Goal: Task Accomplishment & Management: Use online tool/utility

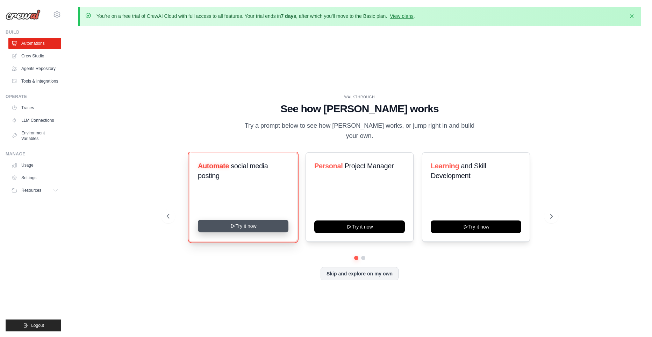
click at [252, 227] on button "Try it now" at bounding box center [243, 225] width 91 height 13
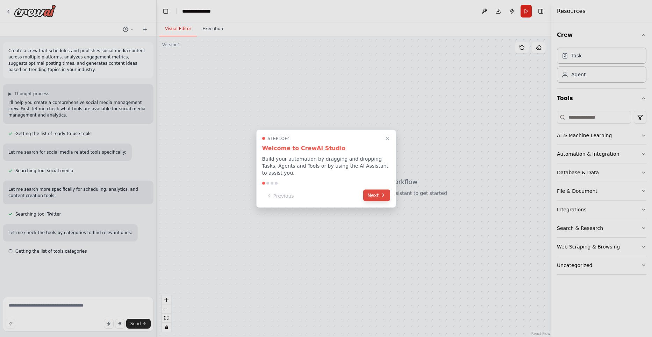
click at [383, 192] on icon at bounding box center [383, 195] width 6 height 6
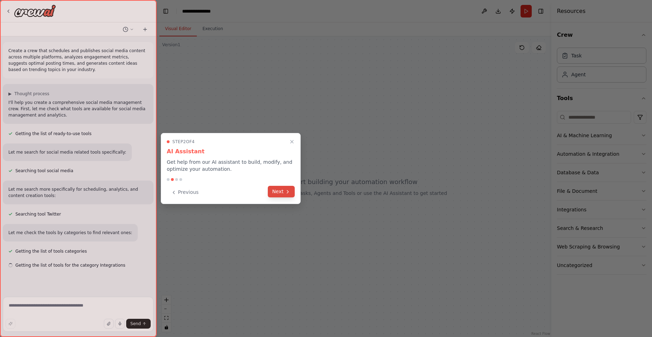
click at [277, 194] on button "Next" at bounding box center [281, 192] width 27 height 12
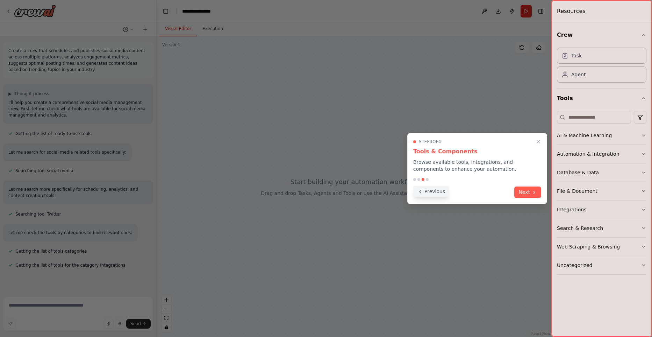
click at [425, 194] on button "Previous" at bounding box center [431, 192] width 36 height 12
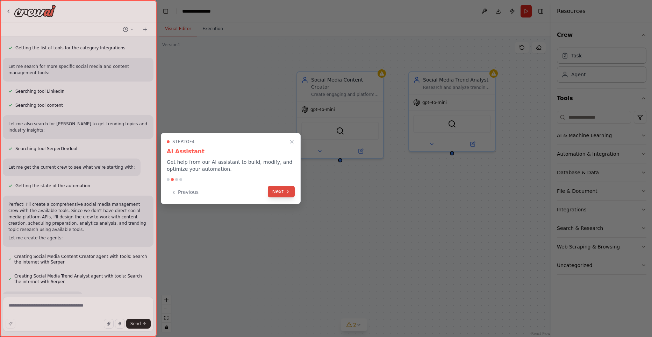
scroll to position [237, 0]
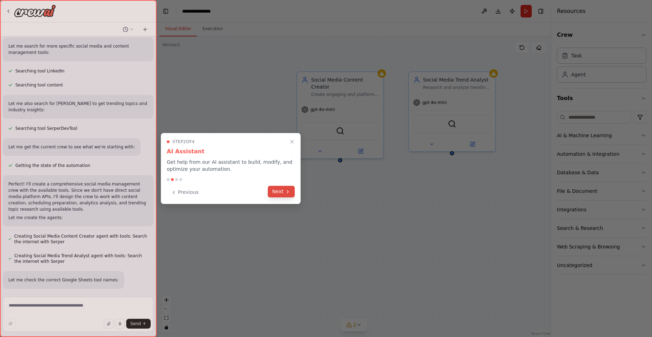
click at [285, 190] on button "Next" at bounding box center [281, 192] width 27 height 12
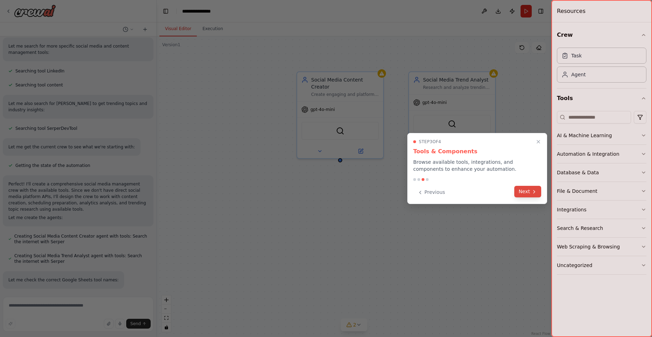
click at [526, 190] on button "Next" at bounding box center [527, 192] width 27 height 12
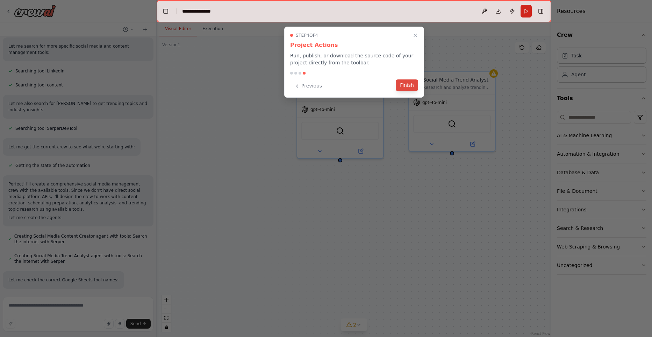
click at [405, 86] on button "Finish" at bounding box center [407, 85] width 22 height 12
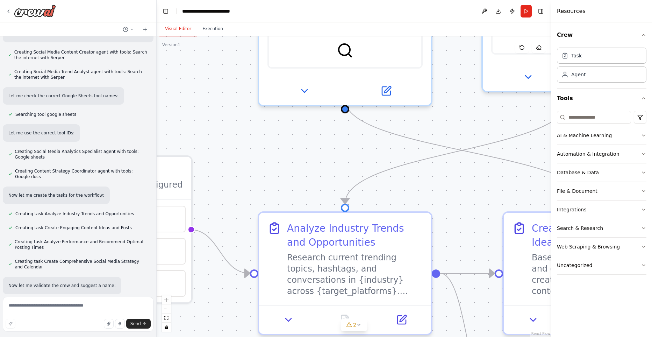
scroll to position [435, 0]
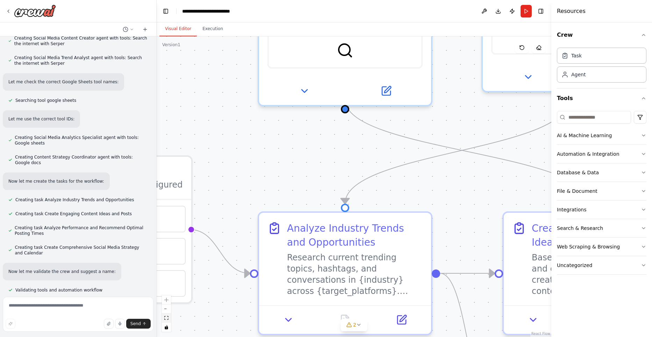
click at [166, 320] on button "fit view" at bounding box center [166, 317] width 9 height 9
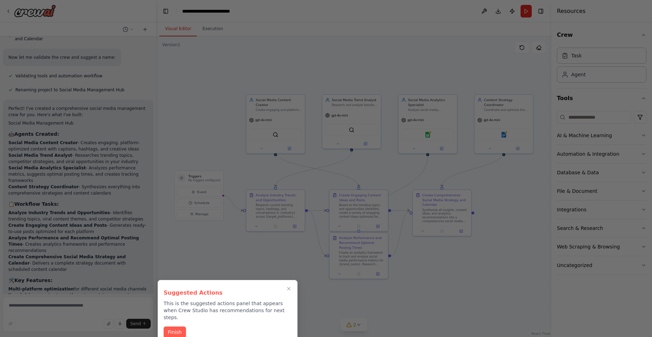
scroll to position [823, 0]
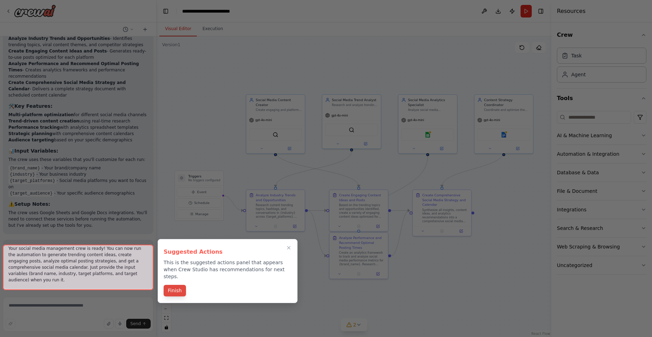
click at [176, 284] on button "Finish" at bounding box center [175, 290] width 22 height 12
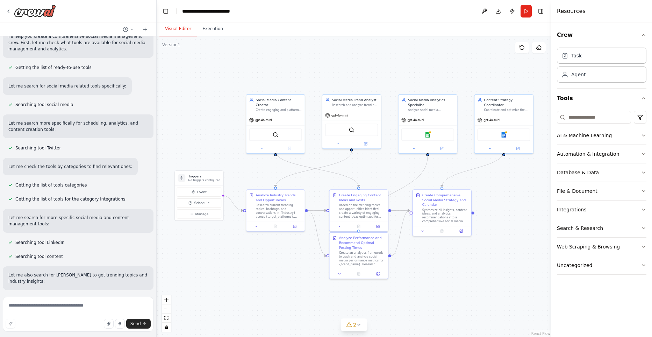
scroll to position [0, 0]
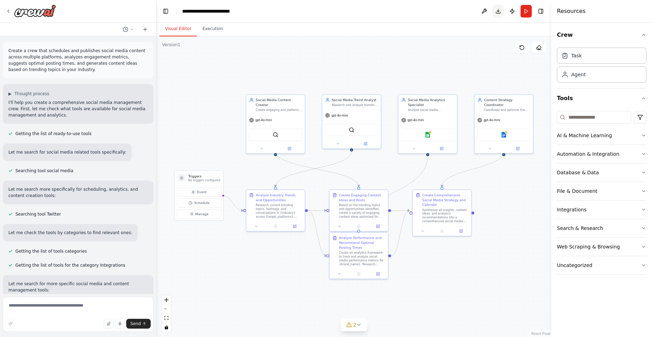
click at [498, 14] on button "Download" at bounding box center [497, 11] width 11 height 13
click at [163, 298] on button "zoom in" at bounding box center [166, 299] width 9 height 9
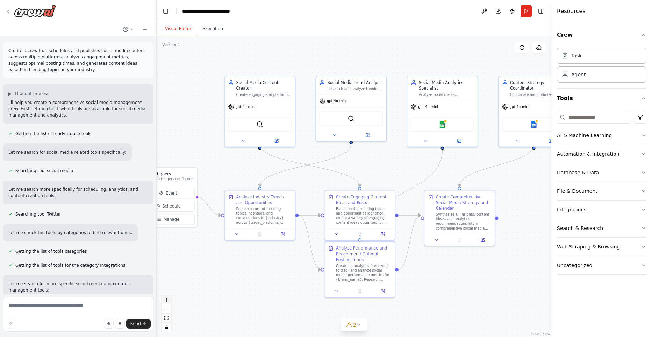
click at [163, 298] on button "zoom in" at bounding box center [166, 299] width 9 height 9
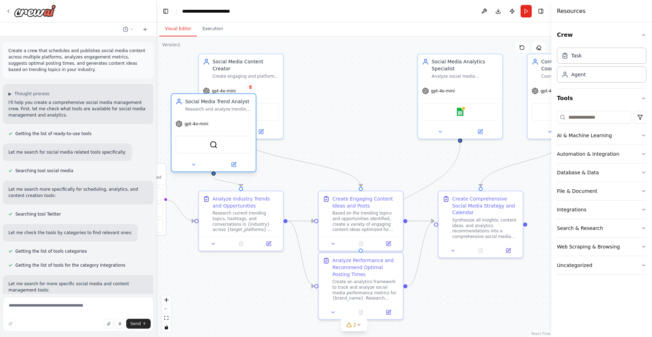
drag, startPoint x: 358, startPoint y: 63, endPoint x: 222, endPoint y: 109, distance: 144.3
click at [222, 109] on div "Social Media Trend Analyst Research and analyze trending topics, hashtags, and …" at bounding box center [218, 105] width 66 height 14
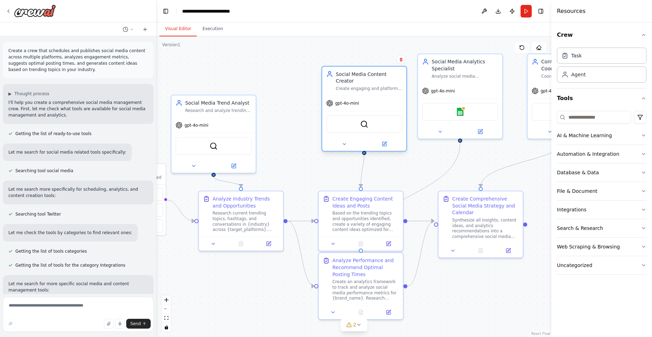
drag, startPoint x: 232, startPoint y: 64, endPoint x: 367, endPoint y: 75, distance: 136.0
click at [367, 75] on div "Social Media Content Creator Create engaging and platform-optimized social medi…" at bounding box center [369, 81] width 66 height 21
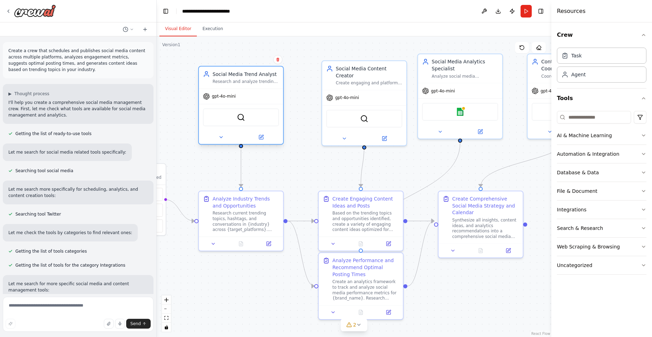
drag, startPoint x: 228, startPoint y: 104, endPoint x: 254, endPoint y: 73, distance: 41.2
click at [254, 73] on div "Social Media Trend Analyst" at bounding box center [245, 74] width 66 height 7
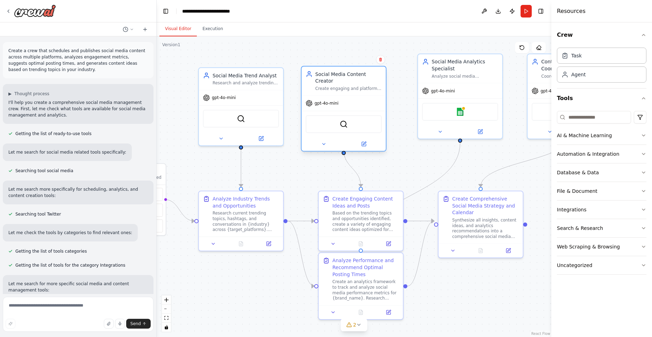
drag, startPoint x: 362, startPoint y: 70, endPoint x: 341, endPoint y: 81, distance: 23.9
click at [341, 81] on div "Social Media Content Creator Create engaging and platform-optimized social medi…" at bounding box center [348, 81] width 66 height 21
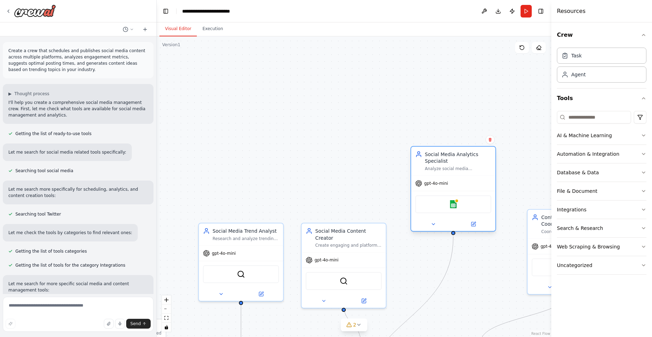
drag, startPoint x: 458, startPoint y: 62, endPoint x: 457, endPoint y: 169, distance: 108.0
click at [457, 164] on div "Social Media Analytics Specialist" at bounding box center [458, 158] width 66 height 14
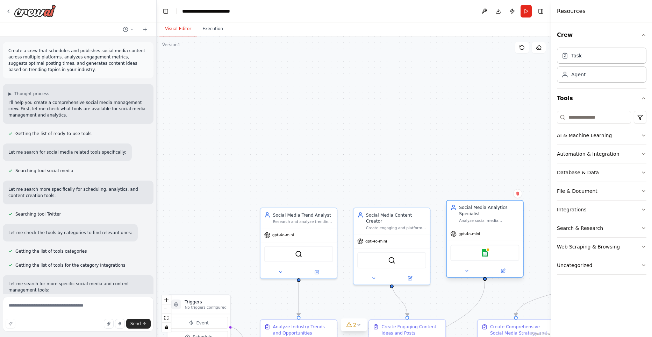
drag, startPoint x: 500, startPoint y: 158, endPoint x: 487, endPoint y: 219, distance: 62.3
click at [487, 219] on div "Social Media Analytics Specialist Analyze social media performance data and eng…" at bounding box center [489, 213] width 60 height 19
click at [164, 299] on button "zoom in" at bounding box center [166, 299] width 9 height 9
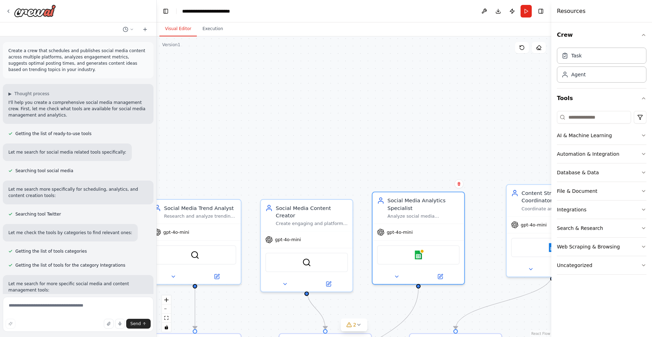
drag, startPoint x: 392, startPoint y: 144, endPoint x: 257, endPoint y: 109, distance: 139.4
click at [257, 109] on div ".deletable-edge-delete-btn { width: 20px; height: 20px; border: 0px solid #ffff…" at bounding box center [354, 186] width 395 height 300
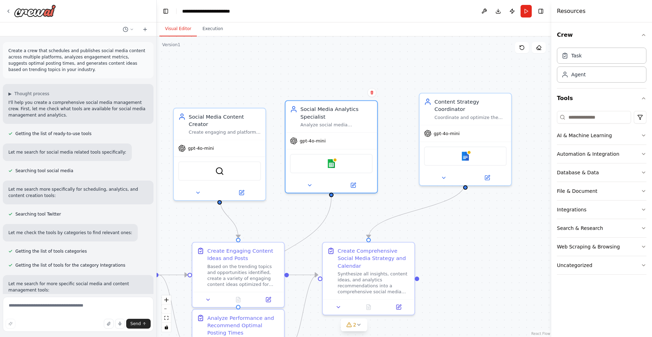
drag, startPoint x: 448, startPoint y: 127, endPoint x: 415, endPoint y: 47, distance: 86.5
click at [415, 47] on div ".deletable-edge-delete-btn { width: 20px; height: 20px; border: 0px solid #ffff…" at bounding box center [354, 186] width 395 height 300
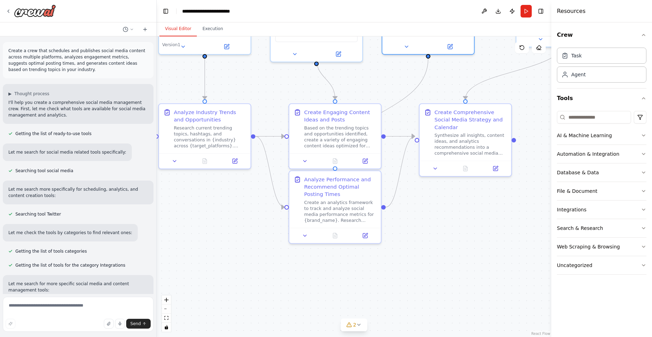
drag, startPoint x: 478, startPoint y: 295, endPoint x: 571, endPoint y: 170, distance: 155.4
click at [551, 170] on div ".deletable-edge-delete-btn { width: 20px; height: 20px; border: 0px solid #ffff…" at bounding box center [354, 186] width 395 height 300
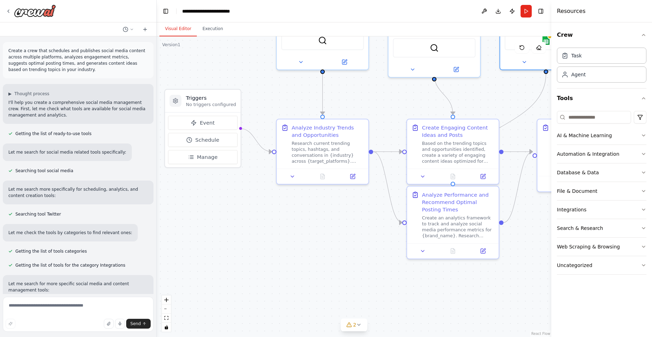
drag, startPoint x: 464, startPoint y: 237, endPoint x: 574, endPoint y: 251, distance: 111.6
click at [551, 251] on div ".deletable-edge-delete-btn { width: 20px; height: 20px; border: 0px solid #ffff…" at bounding box center [354, 186] width 395 height 300
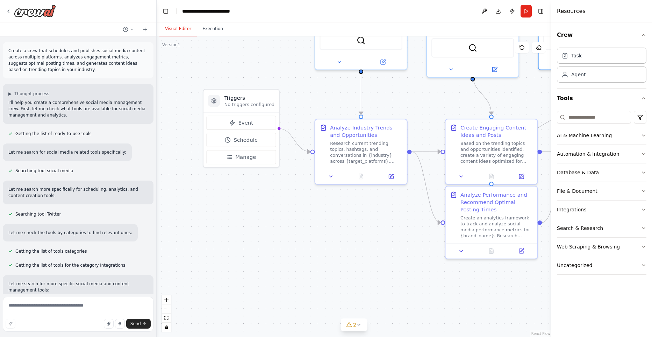
drag, startPoint x: 362, startPoint y: 271, endPoint x: 400, endPoint y: 271, distance: 38.1
click at [400, 271] on div ".deletable-edge-delete-btn { width: 20px; height: 20px; border: 0px solid #ffff…" at bounding box center [354, 186] width 395 height 300
drag, startPoint x: 259, startPoint y: 97, endPoint x: 236, endPoint y: 74, distance: 31.9
click at [236, 74] on h3 "Triggers" at bounding box center [227, 75] width 50 height 7
click at [285, 228] on div ".deletable-edge-delete-btn { width: 20px; height: 20px; border: 0px solid #ffff…" at bounding box center [354, 186] width 395 height 300
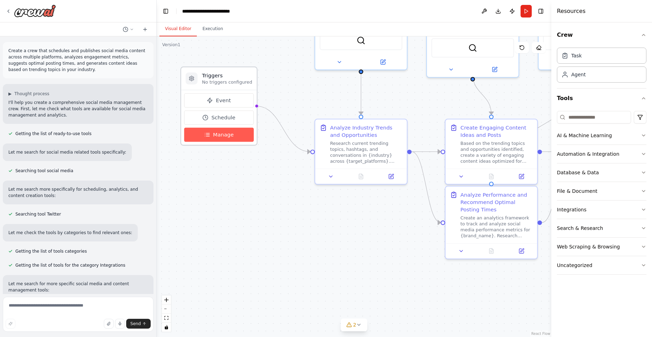
click at [221, 137] on span "Manage" at bounding box center [223, 134] width 21 height 7
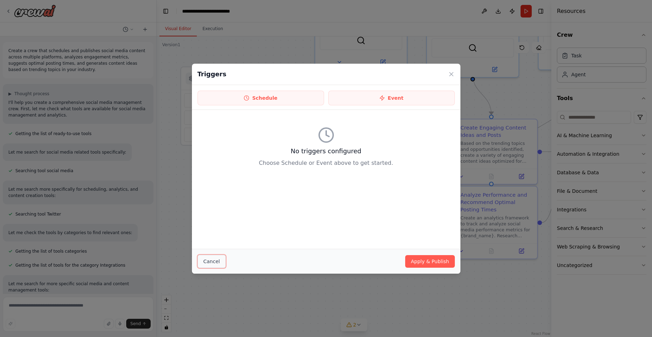
click at [215, 261] on button "Cancel" at bounding box center [211, 260] width 28 height 13
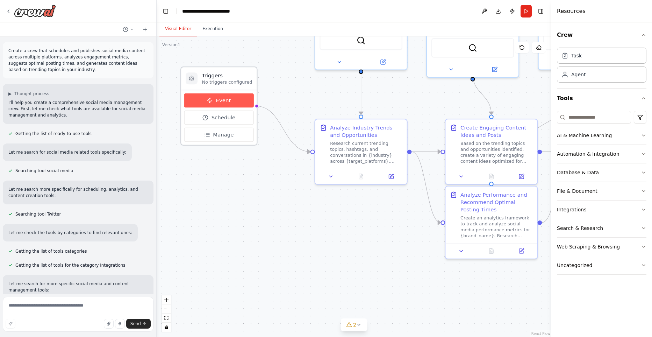
click at [223, 99] on span "Event" at bounding box center [223, 99] width 15 height 7
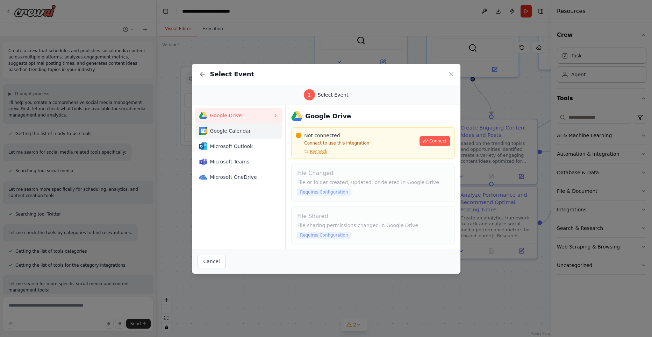
click at [231, 131] on span "Google Calendar" at bounding box center [241, 130] width 63 height 7
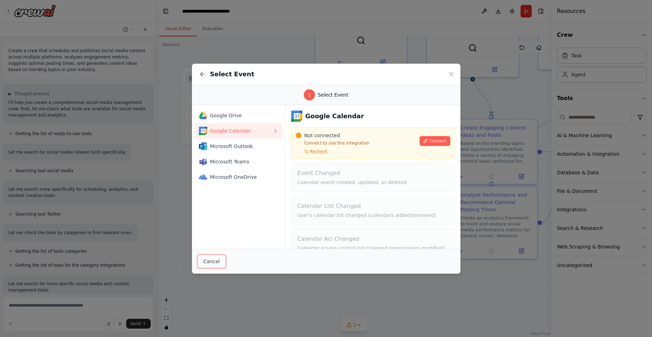
click at [210, 265] on button "Cancel" at bounding box center [211, 260] width 28 height 13
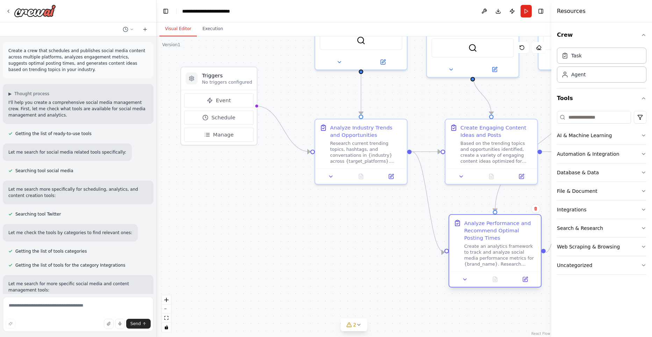
drag, startPoint x: 480, startPoint y: 196, endPoint x: 482, endPoint y: 230, distance: 33.9
click at [482, 230] on div "Analyze Performance and Recommend Optimal Posting Times" at bounding box center [500, 230] width 72 height 22
click at [356, 321] on button "2" at bounding box center [353, 324] width 27 height 13
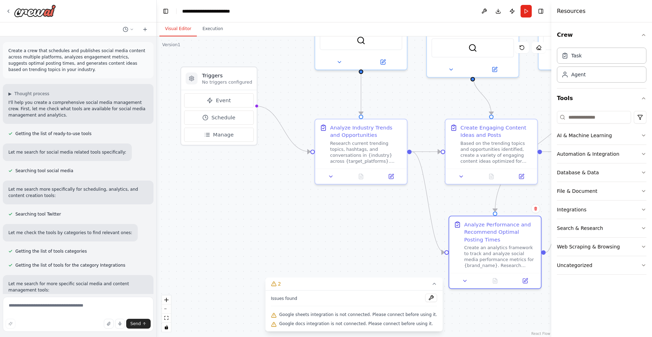
click at [312, 221] on div ".deletable-edge-delete-btn { width: 20px; height: 20px; border: 0px solid #ffff…" at bounding box center [354, 186] width 395 height 300
click at [431, 284] on icon at bounding box center [434, 284] width 6 height 6
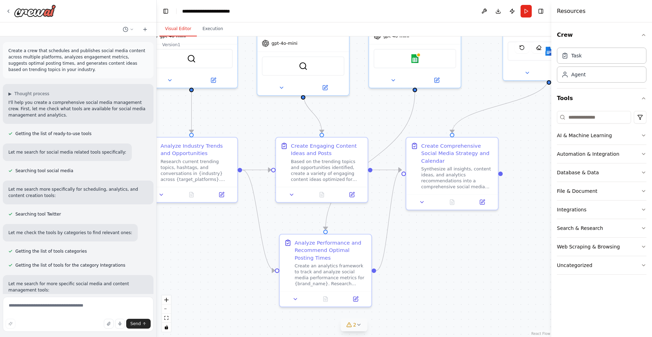
drag, startPoint x: 411, startPoint y: 265, endPoint x: 241, endPoint y: 279, distance: 170.4
click at [241, 279] on div ".deletable-edge-delete-btn { width: 20px; height: 20px; border: 0px solid #ffff…" at bounding box center [354, 186] width 395 height 300
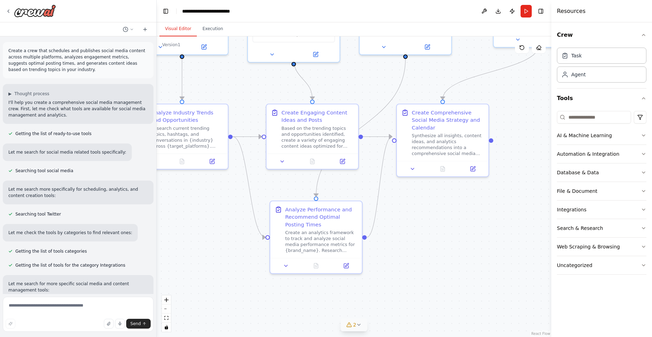
drag, startPoint x: 461, startPoint y: 226, endPoint x: 452, endPoint y: 197, distance: 30.5
click at [452, 197] on div ".deletable-edge-delete-btn { width: 20px; height: 20px; border: 0px solid #ffff…" at bounding box center [354, 186] width 395 height 300
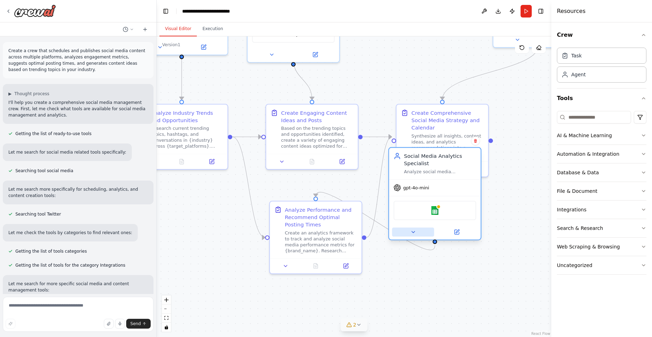
drag, startPoint x: 395, startPoint y: 45, endPoint x: 432, endPoint y: 251, distance: 208.9
click at [432, 236] on button at bounding box center [413, 231] width 42 height 9
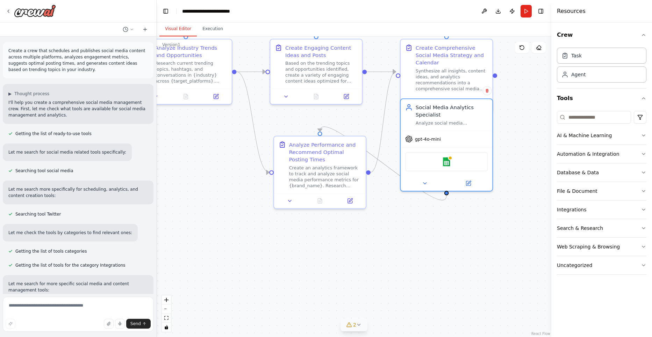
drag, startPoint x: 397, startPoint y: 288, endPoint x: 404, endPoint y: 194, distance: 94.3
click at [404, 194] on div ".deletable-edge-delete-btn { width: 20px; height: 20px; border: 0px solid #ffff…" at bounding box center [354, 186] width 395 height 300
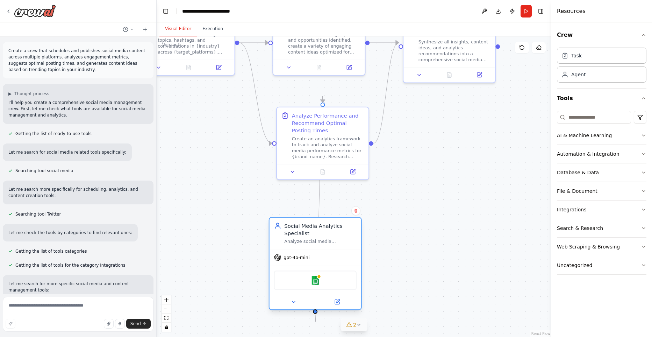
drag, startPoint x: 455, startPoint y: 86, endPoint x: 319, endPoint y: 240, distance: 205.0
click at [319, 240] on div "Social Media Analytics Specialist Analyze social media performance data and eng…" at bounding box center [320, 233] width 72 height 22
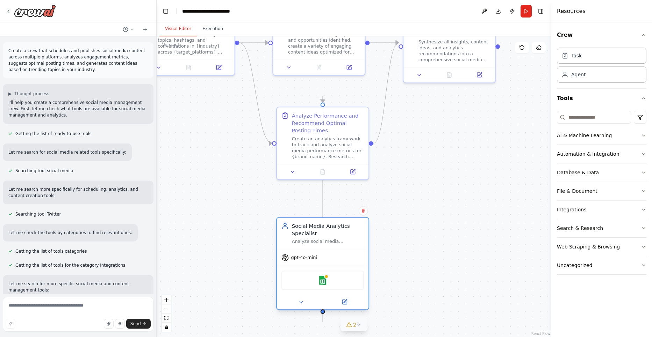
drag, startPoint x: 319, startPoint y: 240, endPoint x: 323, endPoint y: 239, distance: 4.2
click at [323, 239] on div "Analyze social media performance data and engagement metrics for {brand_name} a…" at bounding box center [328, 241] width 72 height 6
drag, startPoint x: 323, startPoint y: 311, endPoint x: 324, endPoint y: 222, distance: 89.1
click at [324, 222] on div "Social Media Analytics Specialist Analyze social media performance data and eng…" at bounding box center [322, 263] width 93 height 93
drag, startPoint x: 323, startPoint y: 104, endPoint x: 323, endPoint y: 200, distance: 95.7
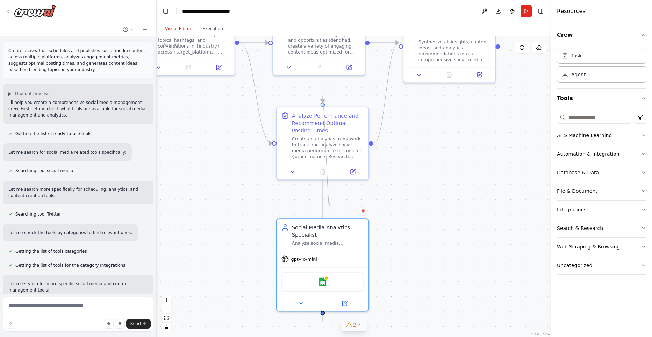
drag, startPoint x: 323, startPoint y: 104, endPoint x: 337, endPoint y: 198, distance: 95.7
click at [337, 198] on div ".deletable-edge-delete-btn { width: 20px; height: 20px; border: 0px solid #ffff…" at bounding box center [354, 186] width 395 height 300
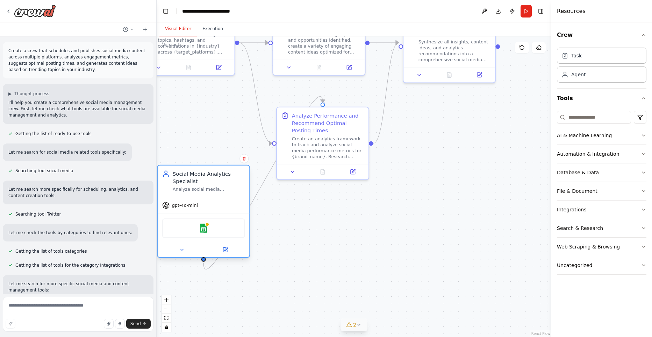
drag, startPoint x: 342, startPoint y: 228, endPoint x: 234, endPoint y: 178, distance: 119.1
click at [234, 178] on div "Social Media Analytics Specialist" at bounding box center [209, 177] width 72 height 15
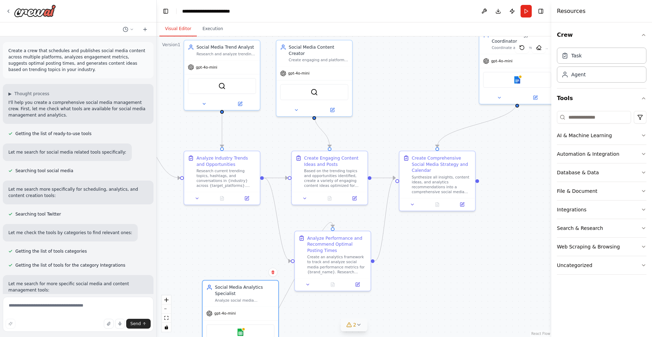
drag, startPoint x: 443, startPoint y: 150, endPoint x: 434, endPoint y: 259, distance: 109.5
click at [434, 259] on div ".deletable-edge-delete-btn { width: 20px; height: 20px; border: 0px solid #ffff…" at bounding box center [354, 186] width 395 height 300
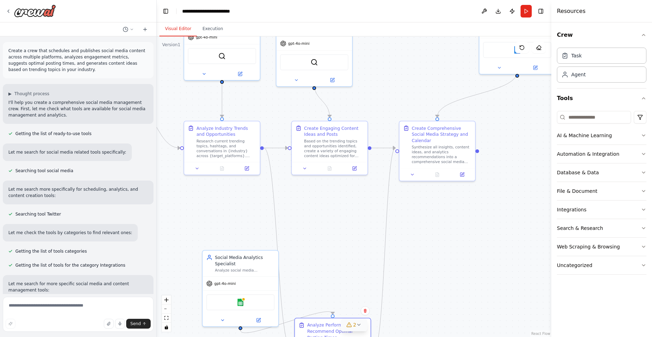
drag, startPoint x: 348, startPoint y: 239, endPoint x: 348, endPoint y: 330, distance: 90.9
click at [348, 330] on div "Version 1 Show Tools Hide Agents .deletable-edge-delete-btn { width: 20px; heig…" at bounding box center [354, 186] width 395 height 300
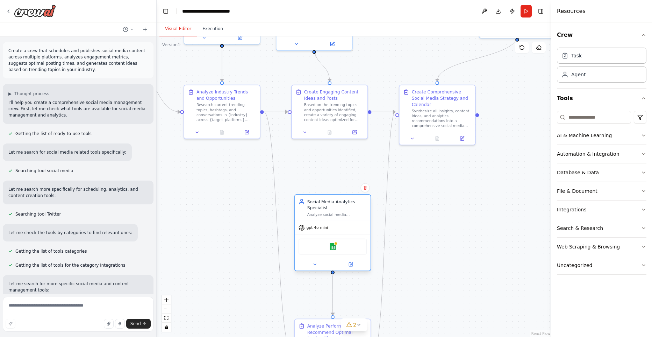
drag, startPoint x: 247, startPoint y: 229, endPoint x: 353, endPoint y: 212, distance: 106.9
click at [353, 212] on div "Social Media Analytics Specialist Analyze social media performance data and eng…" at bounding box center [337, 207] width 60 height 19
click at [438, 234] on div ".deletable-edge-delete-btn { width: 20px; height: 20px; border: 0px solid #ffff…" at bounding box center [354, 186] width 395 height 300
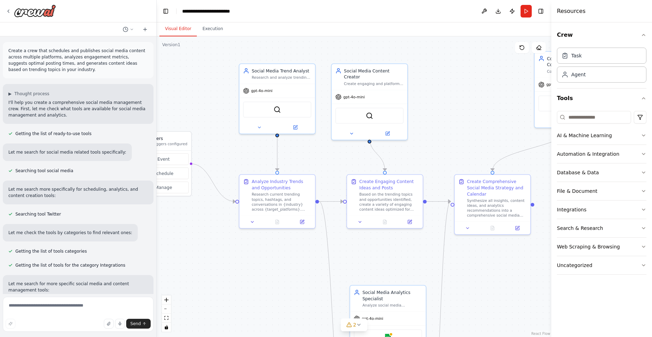
drag, startPoint x: 498, startPoint y: 182, endPoint x: 554, endPoint y: 271, distance: 105.1
click at [551, 271] on div ".deletable-edge-delete-btn { width: 20px; height: 20px; border: 0px solid #ffff…" at bounding box center [354, 186] width 395 height 300
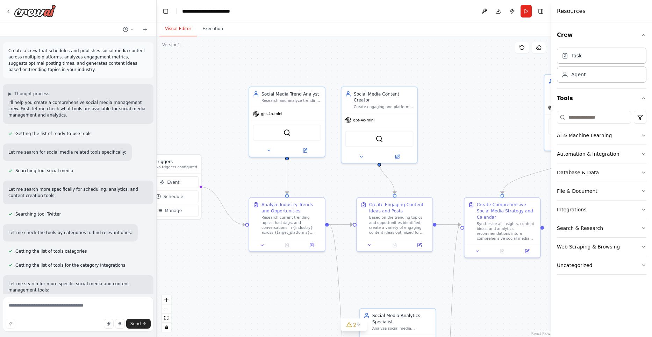
drag, startPoint x: 275, startPoint y: 269, endPoint x: 285, endPoint y: 292, distance: 25.1
click at [285, 292] on div ".deletable-edge-delete-btn { width: 20px; height: 20px; border: 0px solid #ffff…" at bounding box center [354, 186] width 395 height 300
drag, startPoint x: 368, startPoint y: 95, endPoint x: 389, endPoint y: 97, distance: 20.8
click at [389, 97] on div "Social Media Content Creator Create engaging and platform-optimized social medi…" at bounding box center [396, 98] width 60 height 19
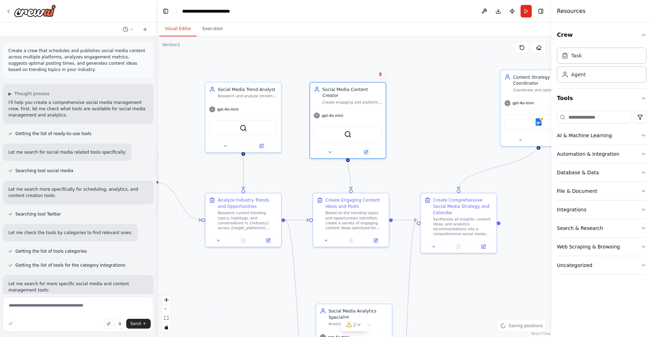
drag, startPoint x: 485, startPoint y: 116, endPoint x: 425, endPoint y: 112, distance: 59.9
click at [425, 112] on div ".deletable-edge-delete-btn { width: 20px; height: 20px; border: 0px solid #ffff…" at bounding box center [354, 186] width 395 height 300
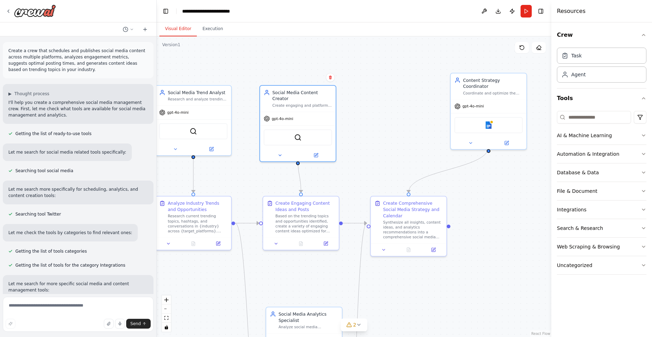
drag, startPoint x: 535, startPoint y: 209, endPoint x: 480, endPoint y: 209, distance: 54.9
click at [480, 209] on div ".deletable-edge-delete-btn { width: 20px; height: 20px; border: 0px solid #ffff…" at bounding box center [354, 186] width 395 height 300
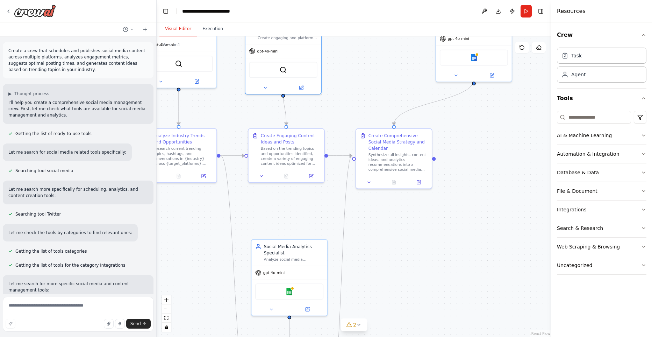
drag, startPoint x: 475, startPoint y: 198, endPoint x: 482, endPoint y: 123, distance: 76.2
click at [482, 123] on div ".deletable-edge-delete-btn { width: 20px; height: 20px; border: 0px solid #ffff…" at bounding box center [354, 186] width 395 height 300
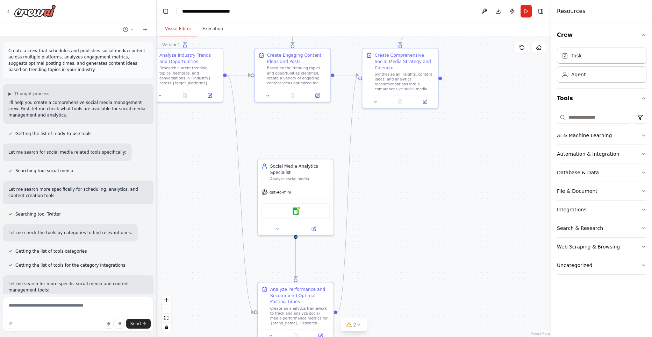
drag, startPoint x: 477, startPoint y: 222, endPoint x: 484, endPoint y: 152, distance: 69.8
click at [484, 152] on div ".deletable-edge-delete-btn { width: 20px; height: 20px; border: 0px solid #ffff…" at bounding box center [354, 186] width 395 height 300
click at [641, 211] on icon "button" at bounding box center [644, 210] width 6 height 6
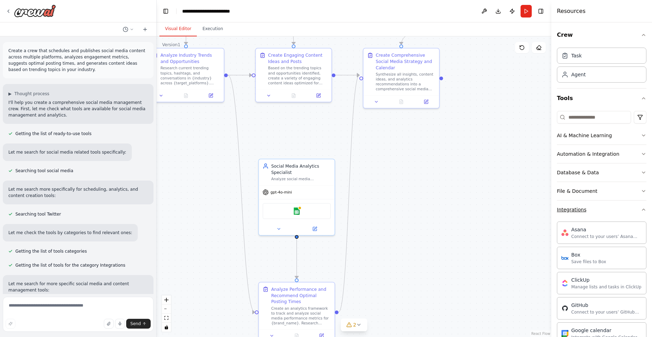
click at [641, 211] on icon "button" at bounding box center [644, 210] width 6 height 6
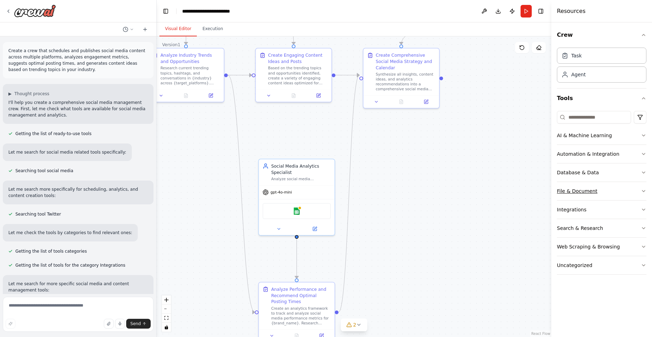
click at [640, 187] on button "File & Document" at bounding box center [601, 191] width 89 height 18
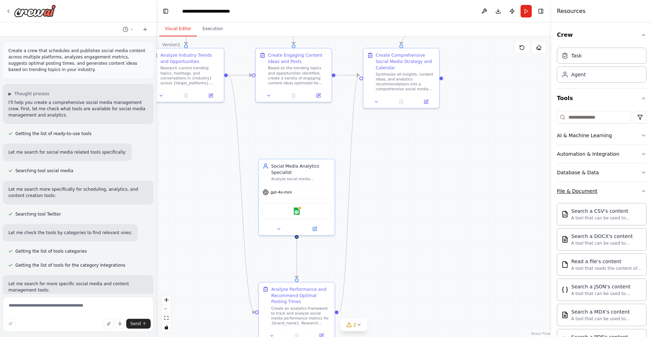
click at [640, 187] on button "File & Document" at bounding box center [601, 191] width 89 height 18
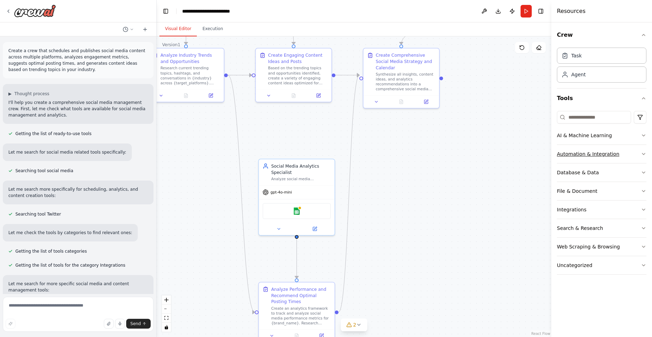
click at [642, 153] on icon "button" at bounding box center [644, 154] width 6 height 6
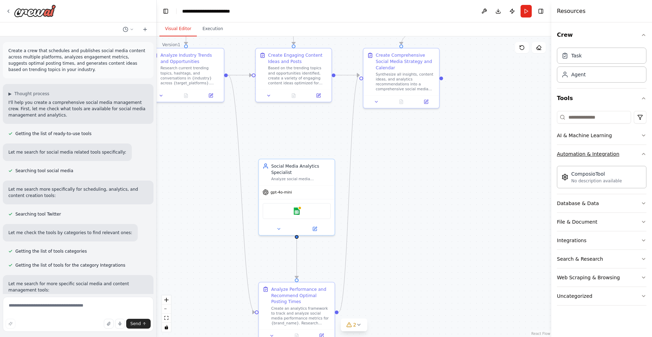
click at [642, 153] on icon "button" at bounding box center [644, 154] width 6 height 6
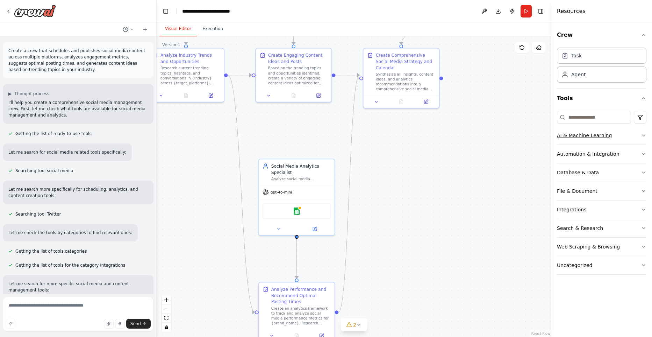
click at [640, 134] on button "AI & Machine Learning" at bounding box center [601, 135] width 89 height 18
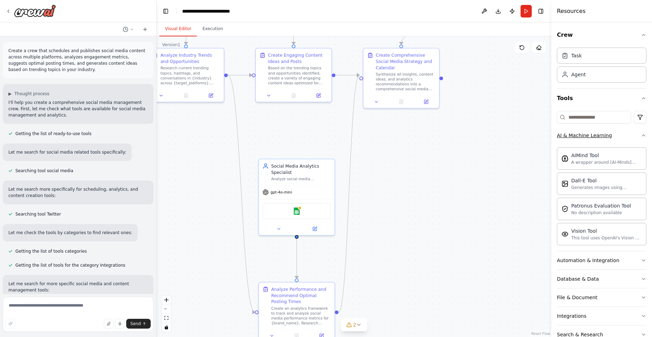
click at [640, 134] on button "AI & Machine Learning" at bounding box center [601, 135] width 89 height 18
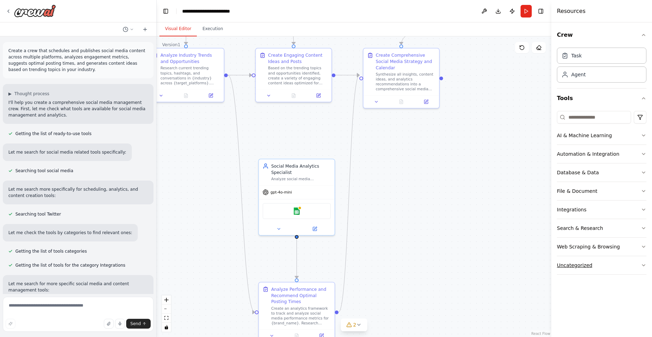
click at [643, 263] on icon "button" at bounding box center [644, 265] width 6 height 6
click at [605, 266] on button "Uncategorized" at bounding box center [601, 265] width 89 height 18
click at [635, 247] on button "Web Scraping & Browsing" at bounding box center [601, 246] width 89 height 18
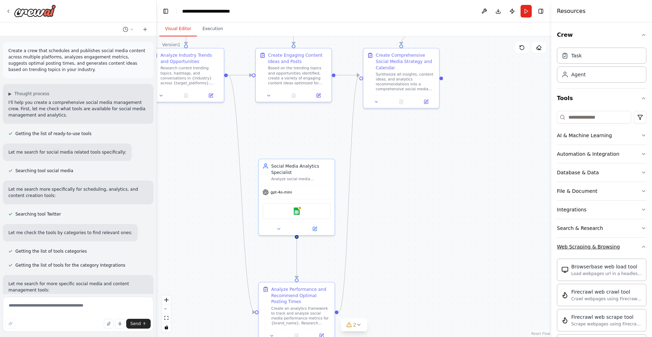
click at [635, 247] on button "Web Scraping & Browsing" at bounding box center [601, 246] width 89 height 18
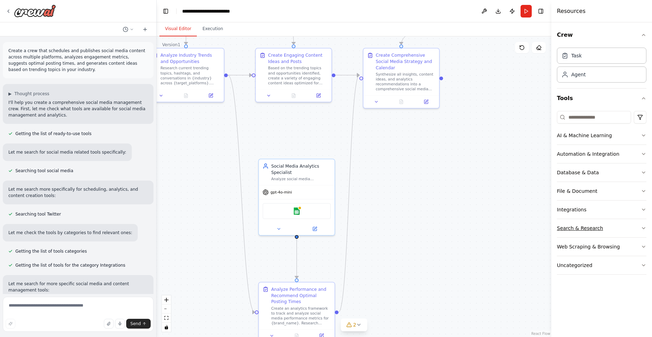
click at [629, 228] on button "Search & Research" at bounding box center [601, 228] width 89 height 18
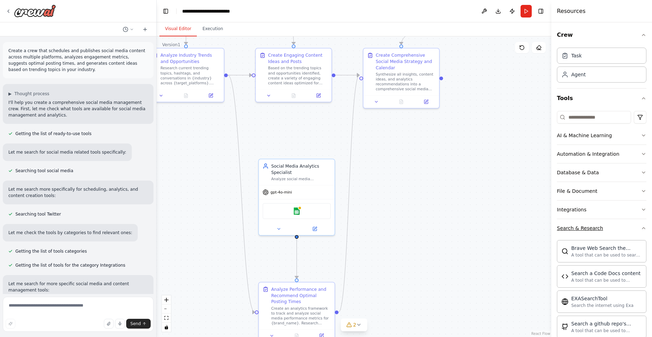
click at [621, 226] on button "Search & Research" at bounding box center [601, 228] width 89 height 18
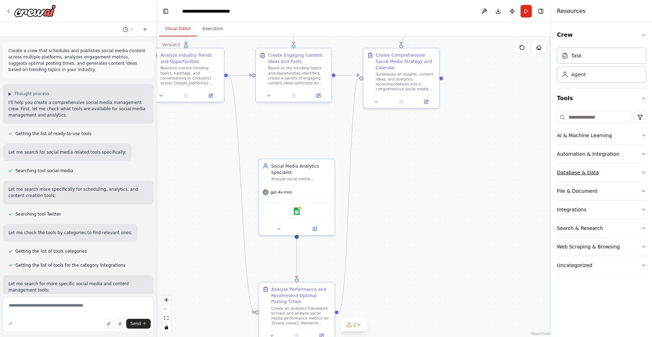
click at [625, 170] on button "Database & Data" at bounding box center [601, 172] width 89 height 18
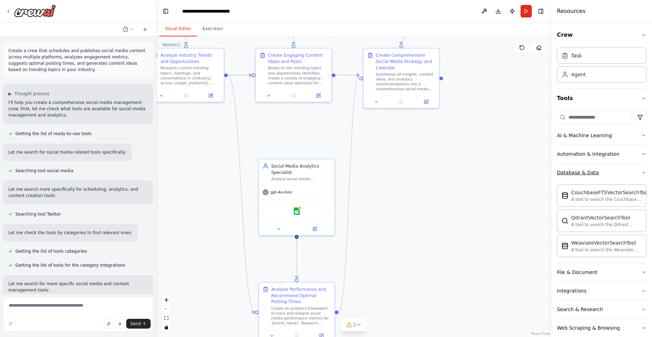
click at [625, 170] on button "Database & Data" at bounding box center [601, 172] width 89 height 18
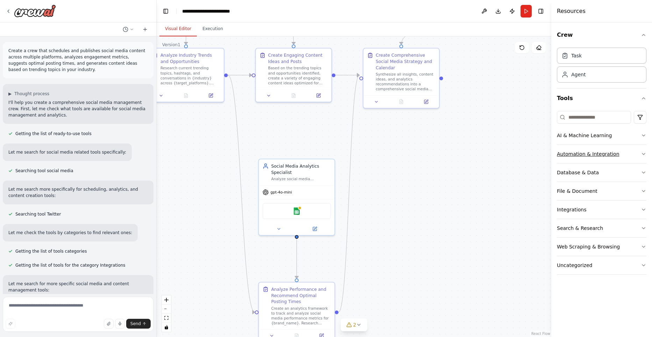
click at [624, 153] on button "Automation & Integration" at bounding box center [601, 154] width 89 height 18
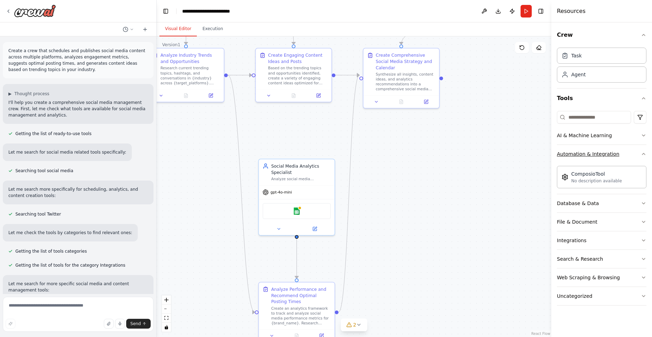
click at [624, 153] on button "Automation & Integration" at bounding box center [601, 154] width 89 height 18
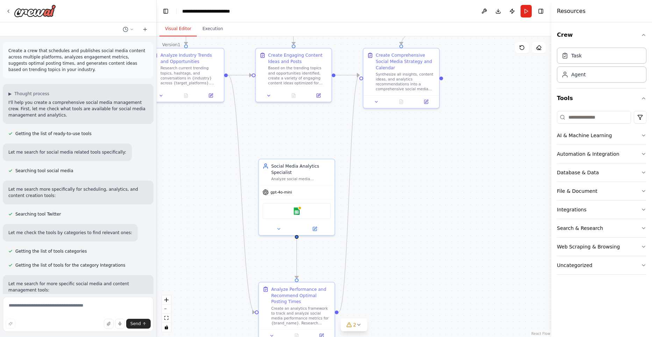
click at [454, 182] on div ".deletable-edge-delete-btn { width: 20px; height: 20px; border: 0px solid #ffff…" at bounding box center [354, 186] width 395 height 300
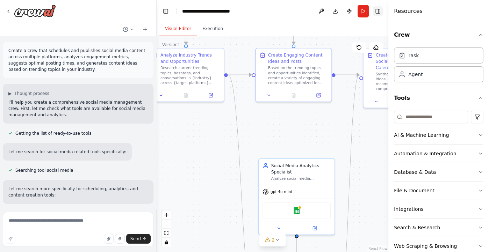
click at [380, 10] on button "Toggle Right Sidebar" at bounding box center [378, 11] width 10 height 10
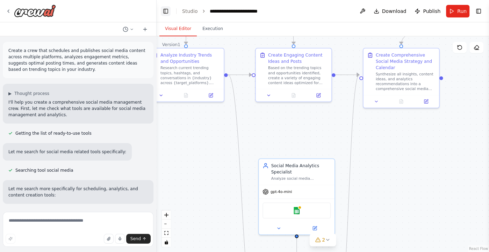
click at [165, 10] on button "Toggle Left Sidebar" at bounding box center [166, 11] width 10 height 10
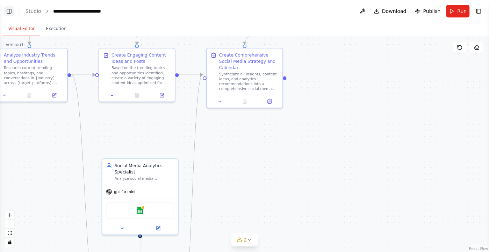
click at [10, 10] on button "Toggle Left Sidebar" at bounding box center [9, 11] width 10 height 10
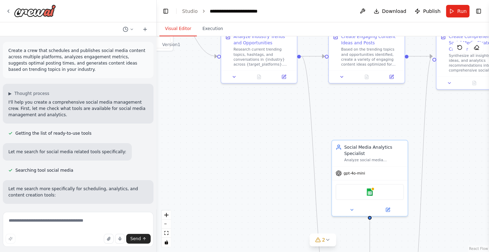
drag, startPoint x: 173, startPoint y: 133, endPoint x: 246, endPoint y: 114, distance: 75.3
click at [246, 114] on div ".deletable-edge-delete-btn { width: 20px; height: 20px; border: 0px solid #ffff…" at bounding box center [323, 144] width 332 height 216
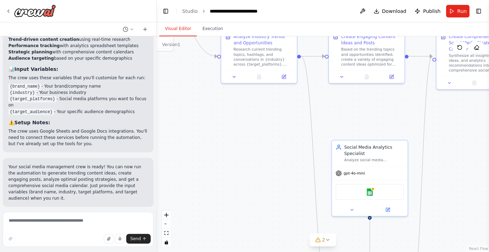
scroll to position [907, 0]
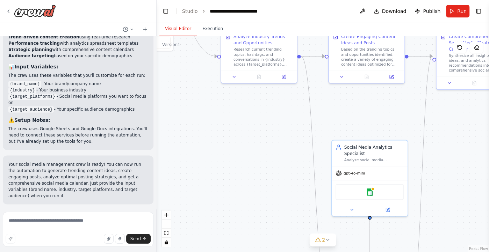
click at [86, 247] on span "Run Automation" at bounding box center [81, 250] width 34 height 6
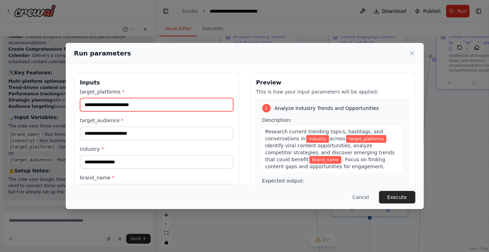
click at [156, 104] on input "target_platforms *" at bounding box center [156, 104] width 153 height 13
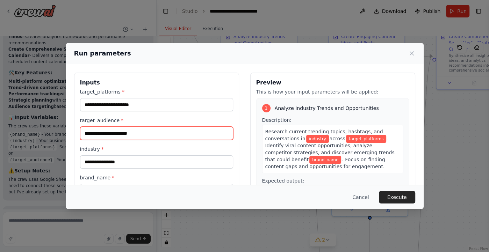
click at [159, 132] on input "target_audience *" at bounding box center [156, 133] width 153 height 13
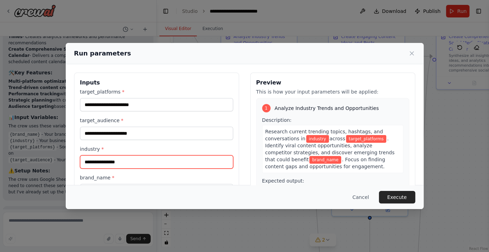
click at [160, 162] on input "industry *" at bounding box center [156, 162] width 153 height 13
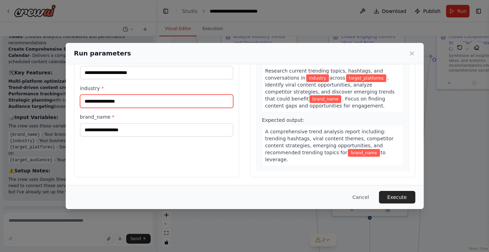
scroll to position [0, 0]
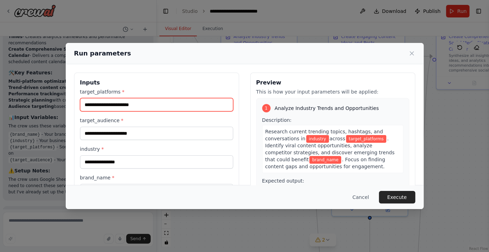
click at [154, 100] on input "target_platforms *" at bounding box center [156, 104] width 153 height 13
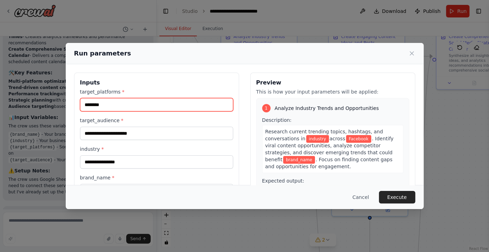
type input "********"
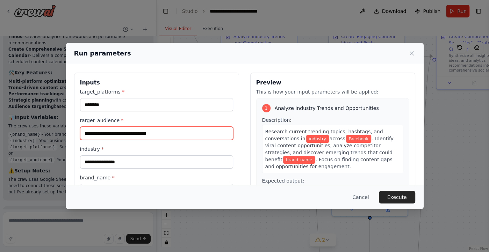
type input "**********"
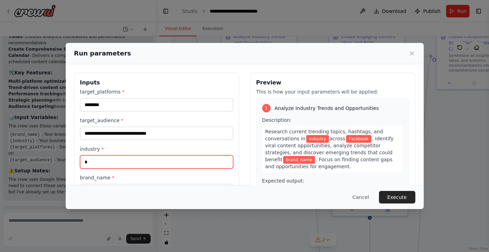
type input "*"
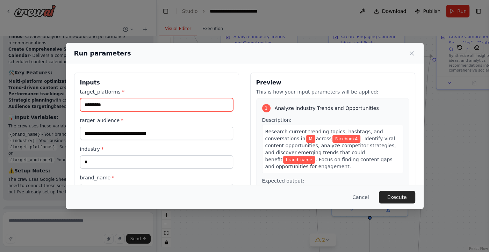
click at [155, 103] on input "*********" at bounding box center [156, 104] width 153 height 13
type input "********"
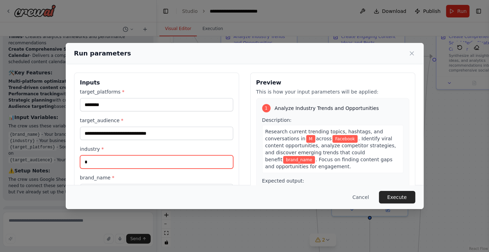
click at [126, 157] on input "*" at bounding box center [156, 162] width 153 height 13
type input "*********"
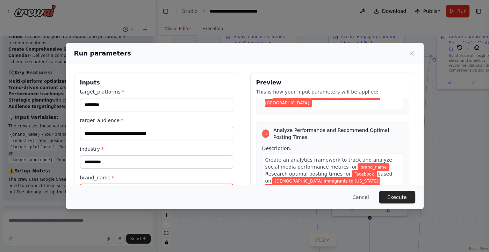
scroll to position [61, 0]
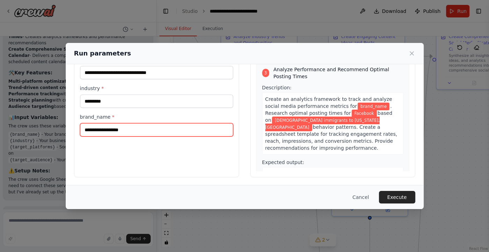
click at [138, 130] on input "brand_name *" at bounding box center [156, 129] width 153 height 13
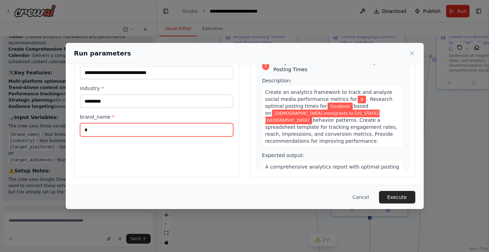
scroll to position [279, 0]
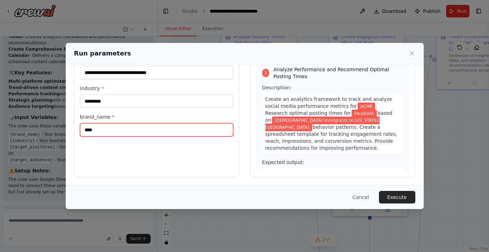
drag, startPoint x: 104, startPoint y: 128, endPoint x: 82, endPoint y: 128, distance: 22.0
click at [82, 128] on input "****" at bounding box center [156, 129] width 153 height 13
click at [185, 131] on input "****" at bounding box center [156, 129] width 153 height 13
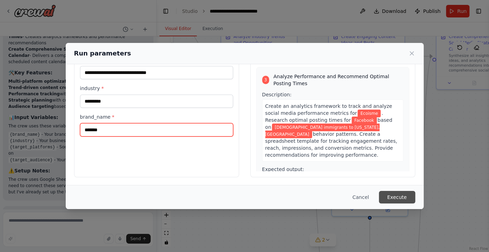
type input "*******"
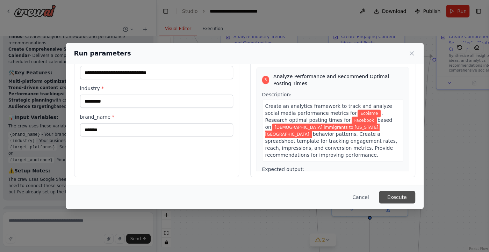
click at [399, 198] on button "Execute" at bounding box center [397, 197] width 36 height 13
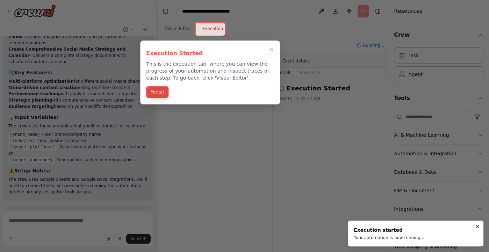
click at [160, 95] on button "Finish" at bounding box center [157, 92] width 22 height 12
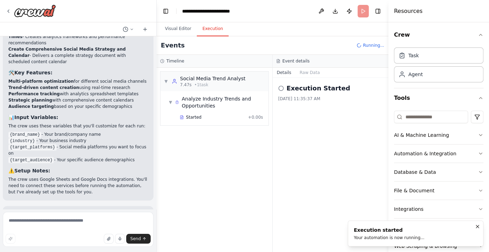
click at [204, 32] on button "Execution" at bounding box center [213, 29] width 32 height 15
click at [160, 13] on header "**********" at bounding box center [273, 11] width 232 height 22
click at [166, 12] on button "Toggle Left Sidebar" at bounding box center [166, 11] width 10 height 10
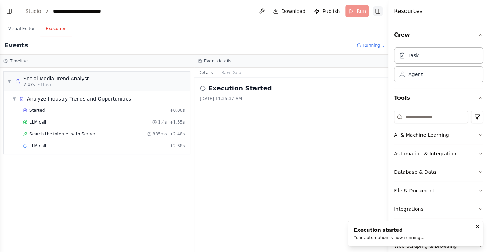
click at [379, 13] on button "Toggle Right Sidebar" at bounding box center [378, 11] width 10 height 10
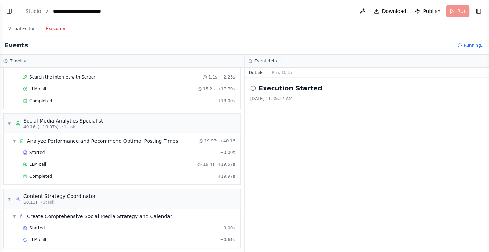
scroll to position [168, 0]
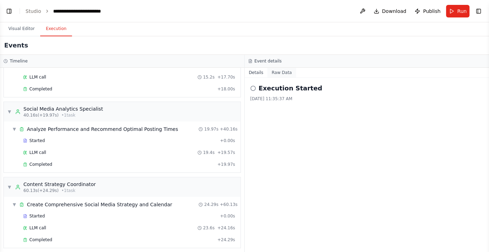
click at [281, 73] on button "Raw Data" at bounding box center [281, 73] width 29 height 10
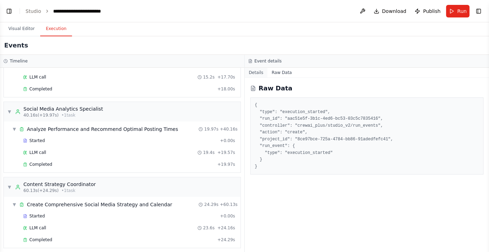
click at [256, 72] on button "Details" at bounding box center [256, 73] width 23 height 10
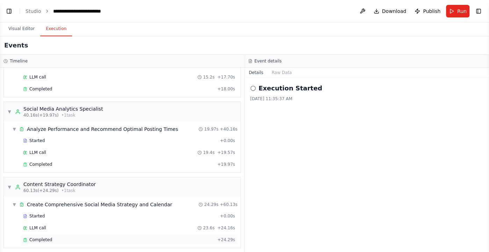
click at [39, 237] on span "Completed" at bounding box center [40, 240] width 23 height 6
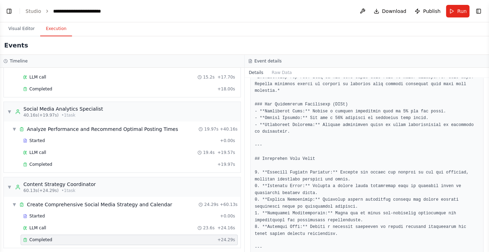
scroll to position [714, 0]
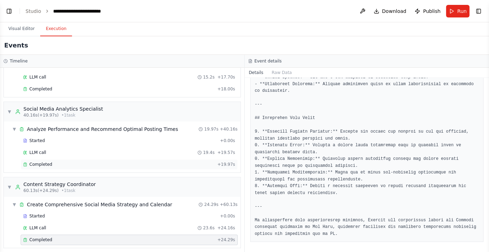
click at [104, 159] on div "Completed + 19.97s" at bounding box center [129, 164] width 217 height 10
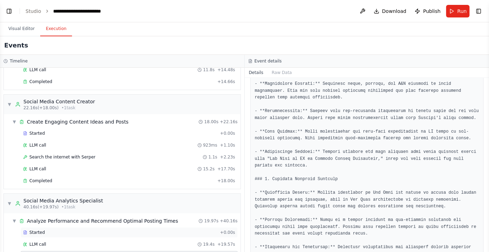
scroll to position [45, 0]
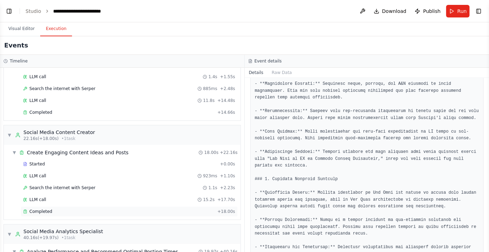
click at [97, 209] on div "Completed" at bounding box center [118, 212] width 191 height 6
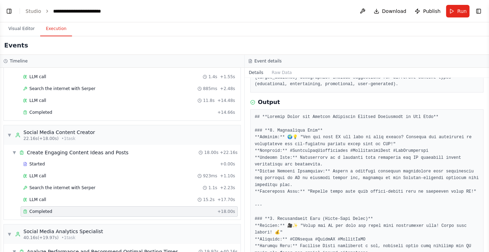
scroll to position [82, 0]
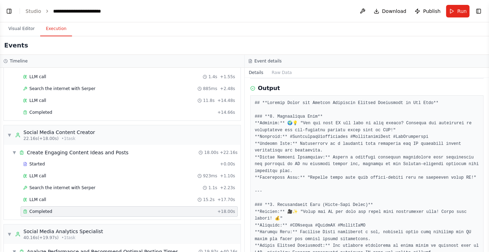
drag, startPoint x: 419, startPoint y: 167, endPoint x: 379, endPoint y: 145, distance: 45.8
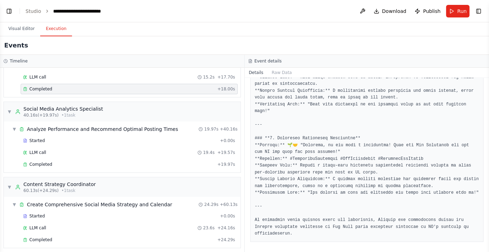
scroll to position [0, 0]
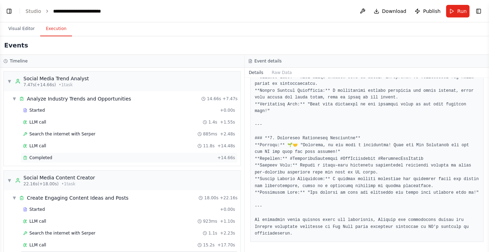
click at [123, 158] on div "Completed" at bounding box center [118, 158] width 191 height 6
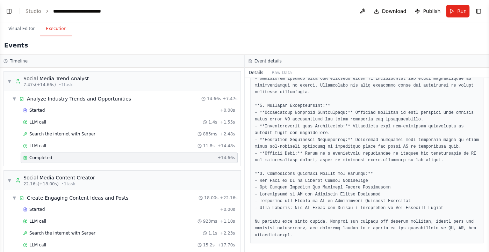
scroll to position [291, 0]
